Goal: Find specific page/section: Find specific page/section

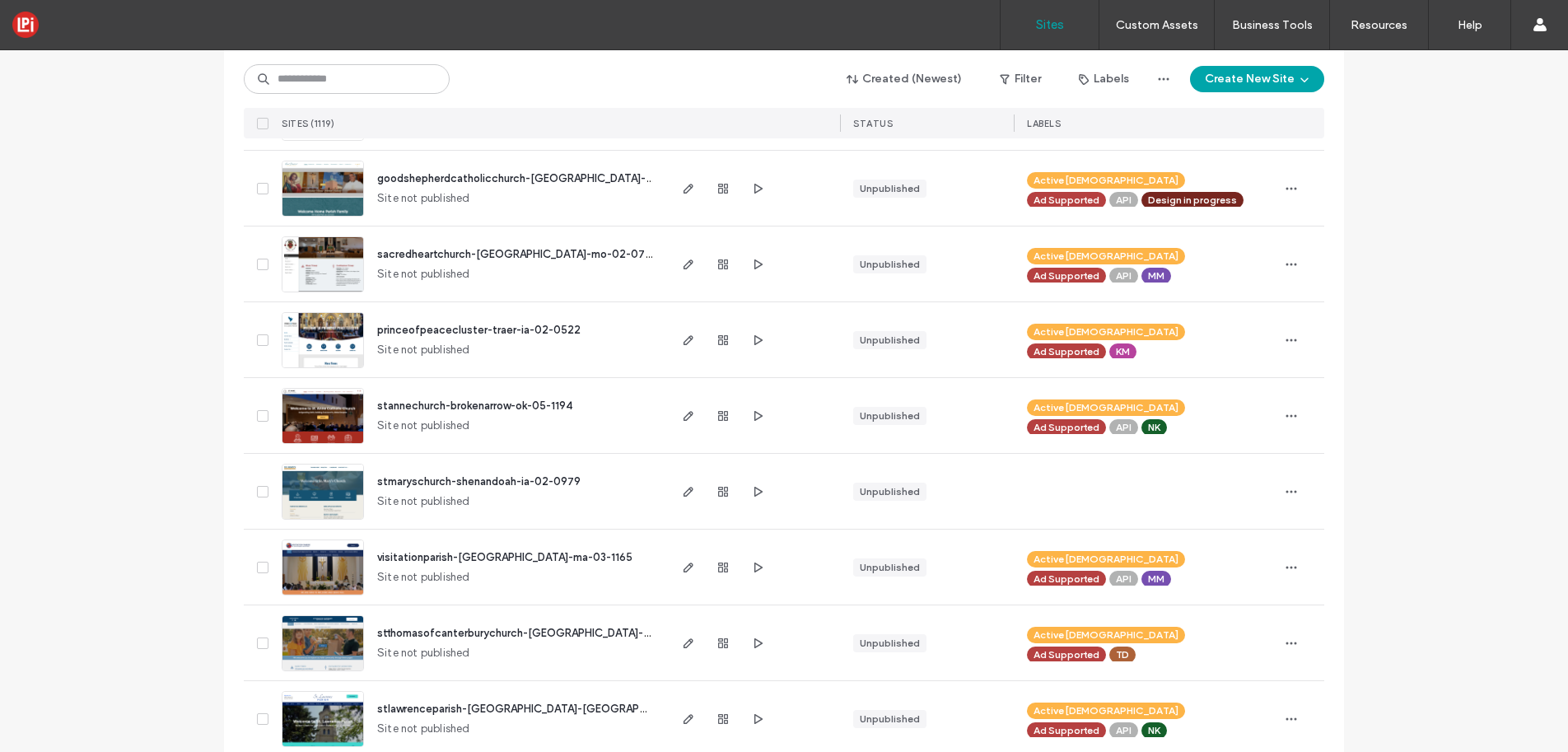
scroll to position [177, 0]
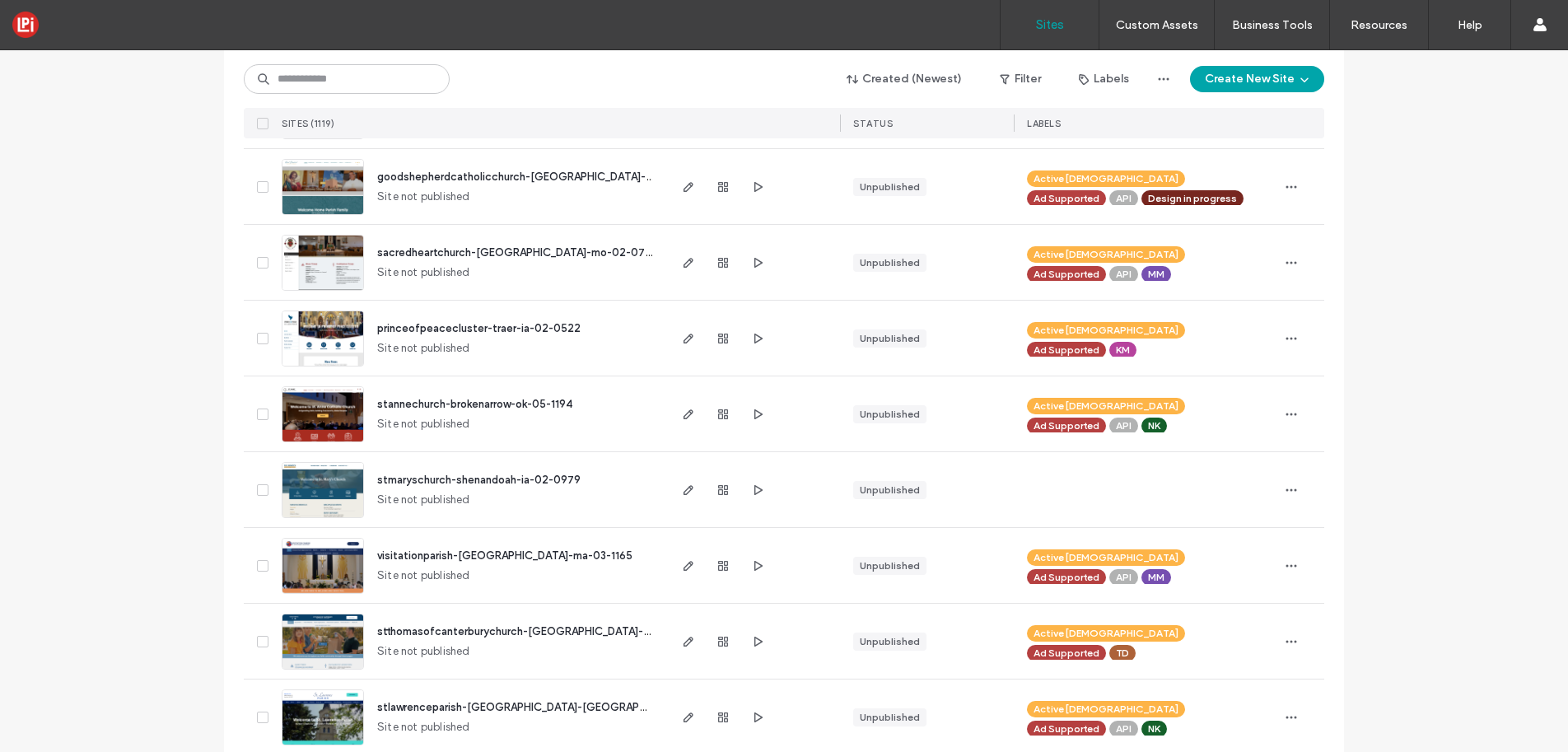
click at [475, 475] on span "stmaryschurch-shenandoah-ia-02-0979" at bounding box center [479, 479] width 204 height 13
